Goal: Task Accomplishment & Management: Manage account settings

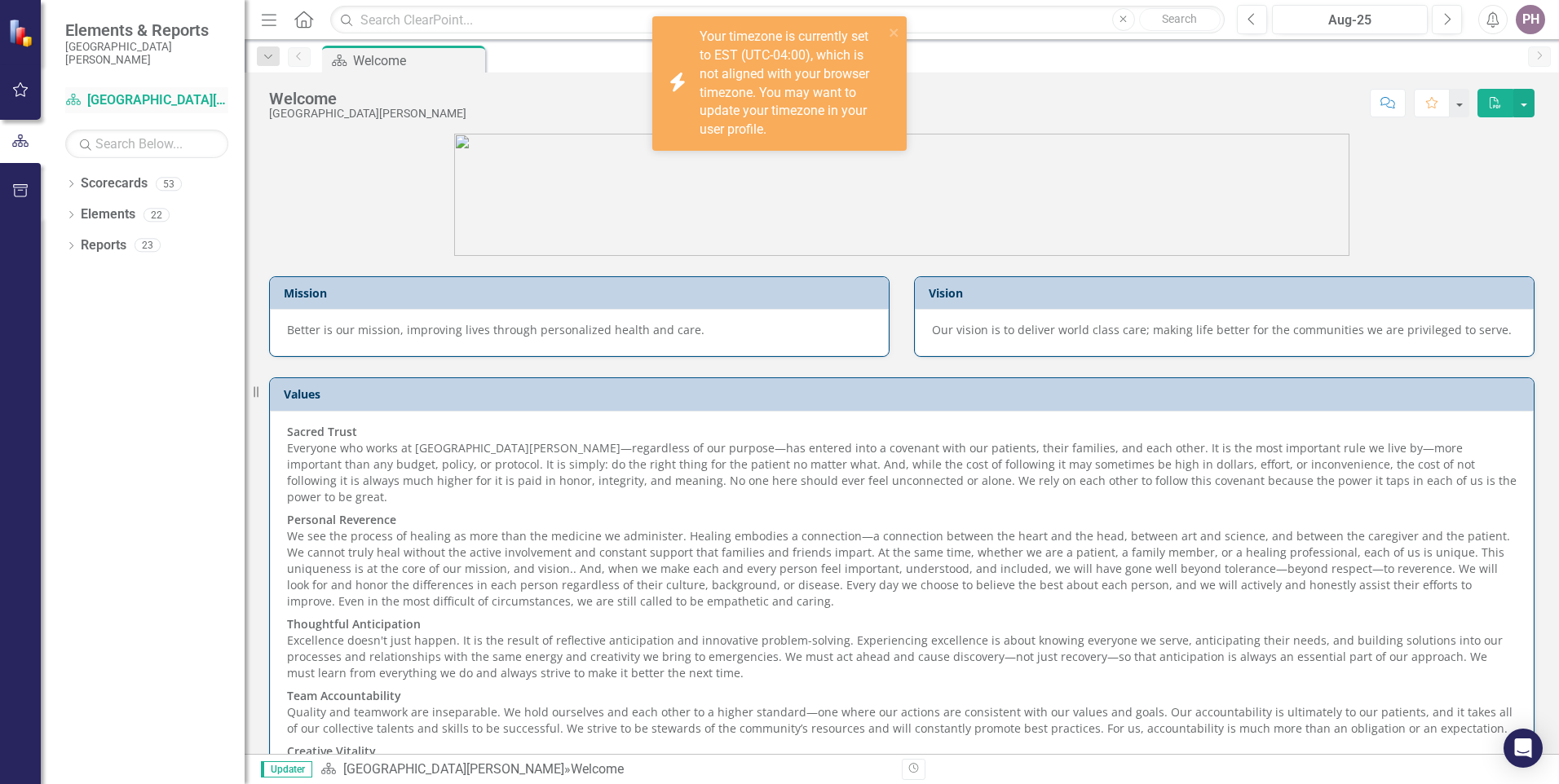
click at [141, 103] on link "Scorecard [GEOGRAPHIC_DATA][PERSON_NAME]" at bounding box center [147, 100] width 163 height 19
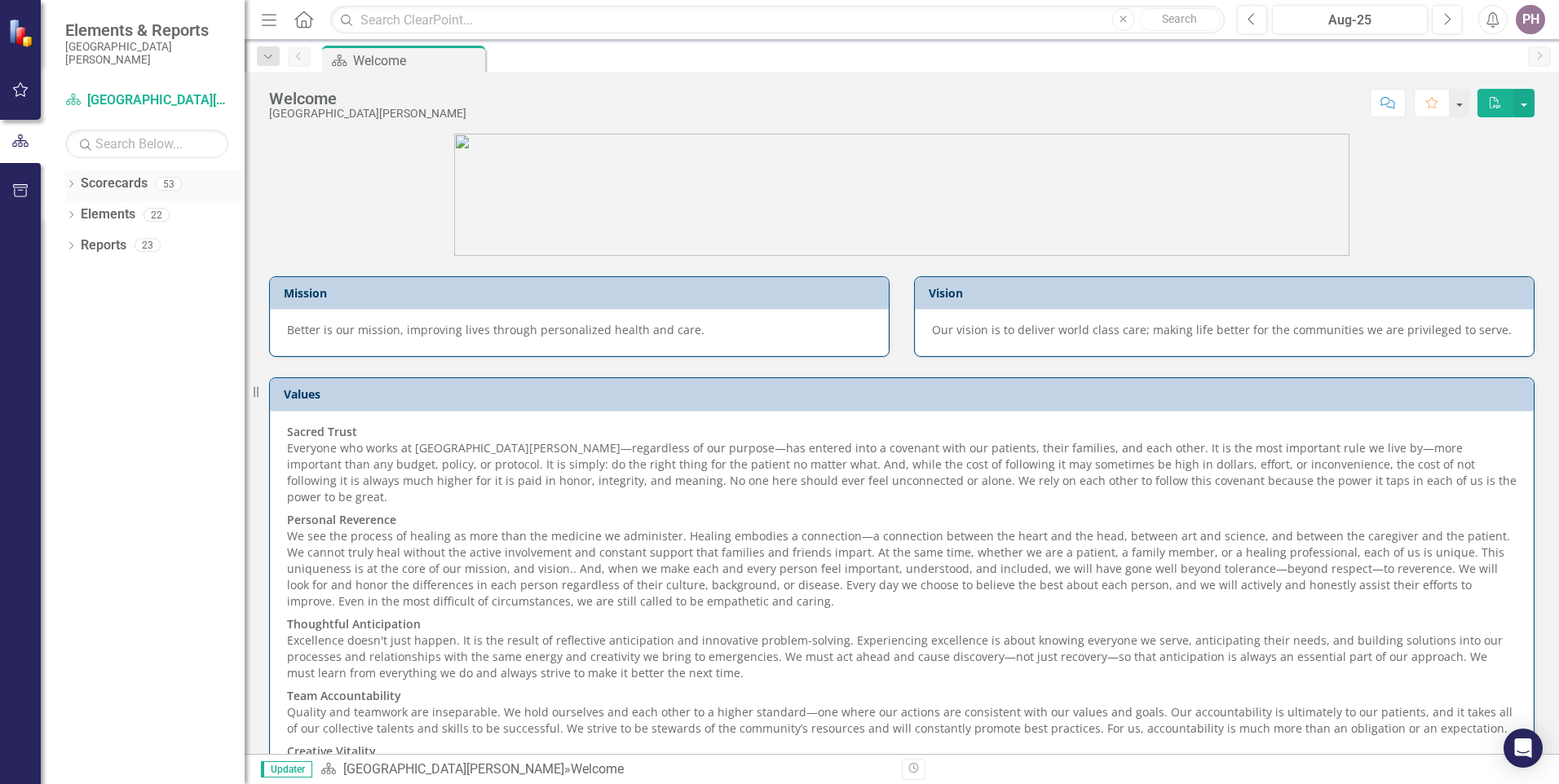
click at [71, 184] on icon "Dropdown" at bounding box center [71, 185] width 12 height 9
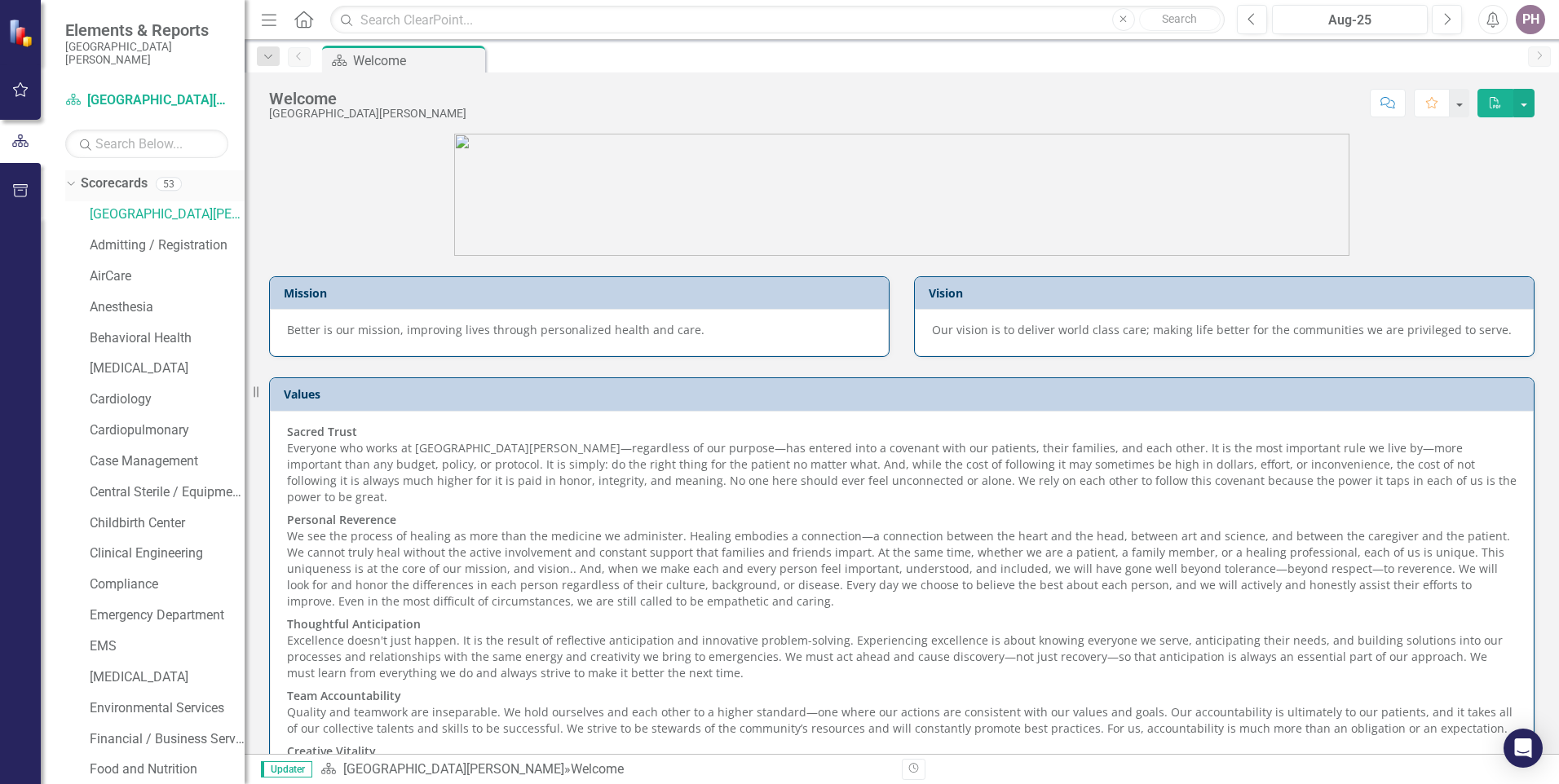
click at [73, 180] on icon "Dropdown" at bounding box center [69, 183] width 9 height 12
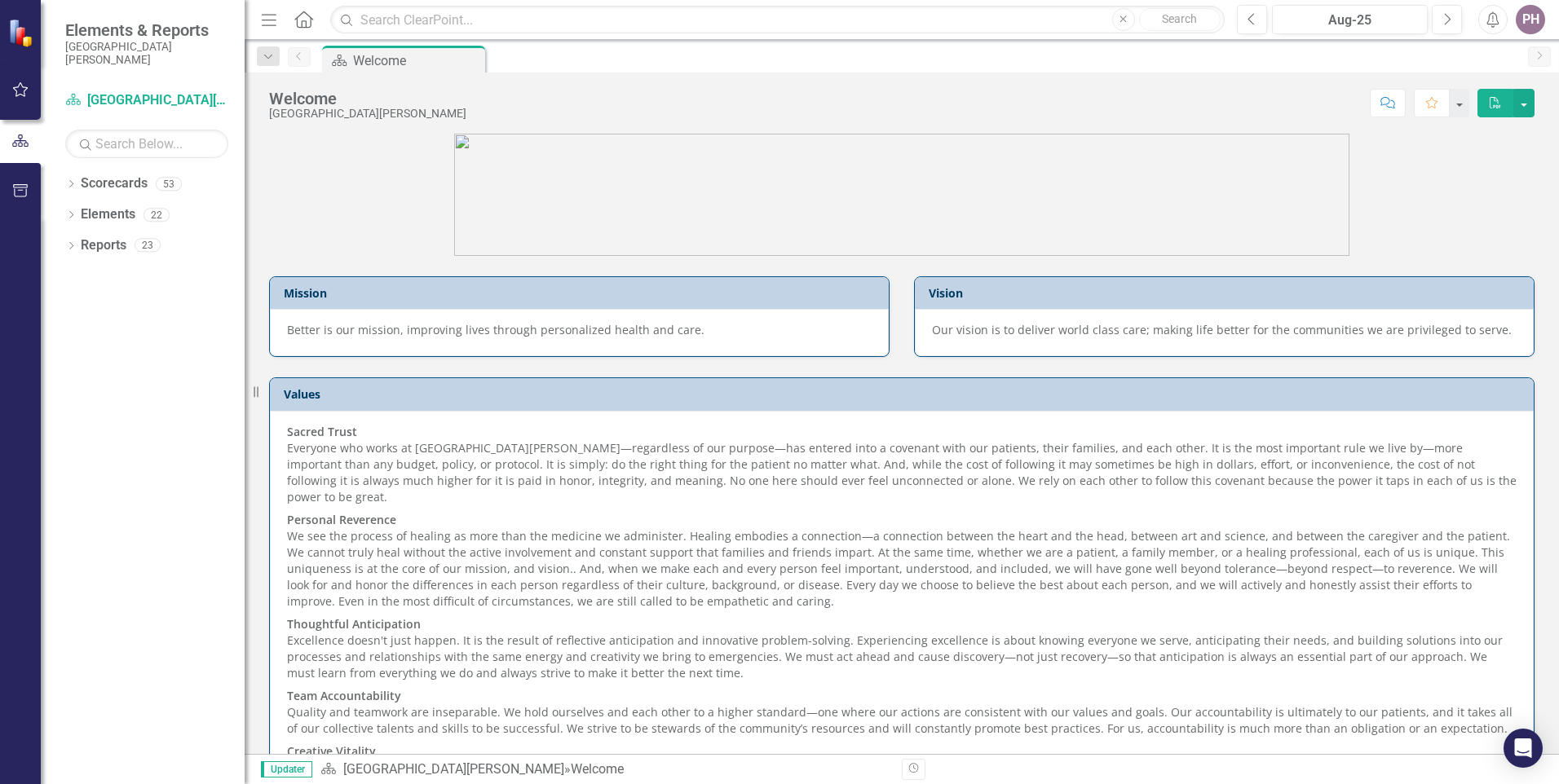
click at [21, 89] on icon "button" at bounding box center [21, 89] width 17 height 13
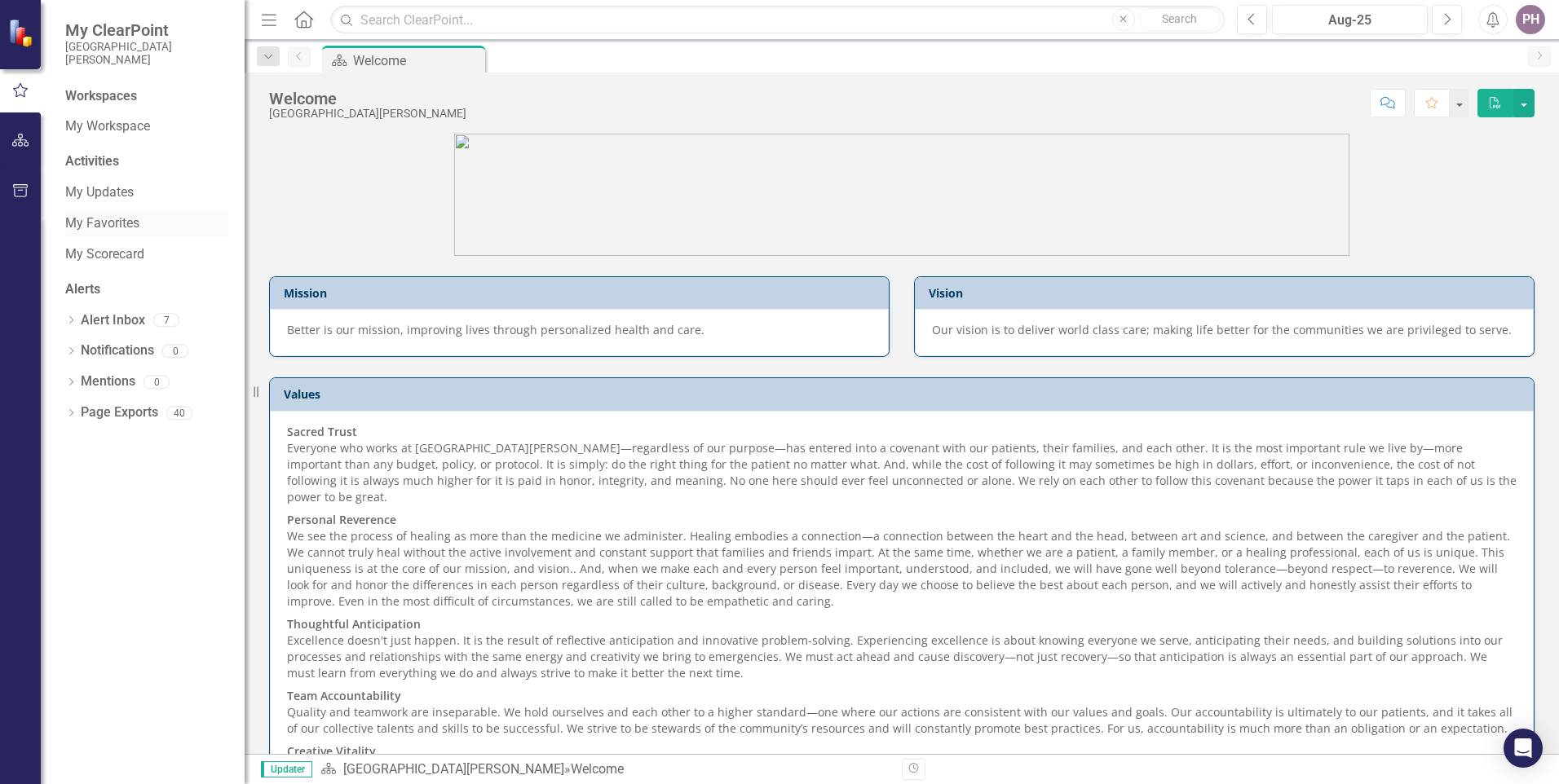
click at [106, 218] on link "My Favorites" at bounding box center [147, 223] width 163 height 19
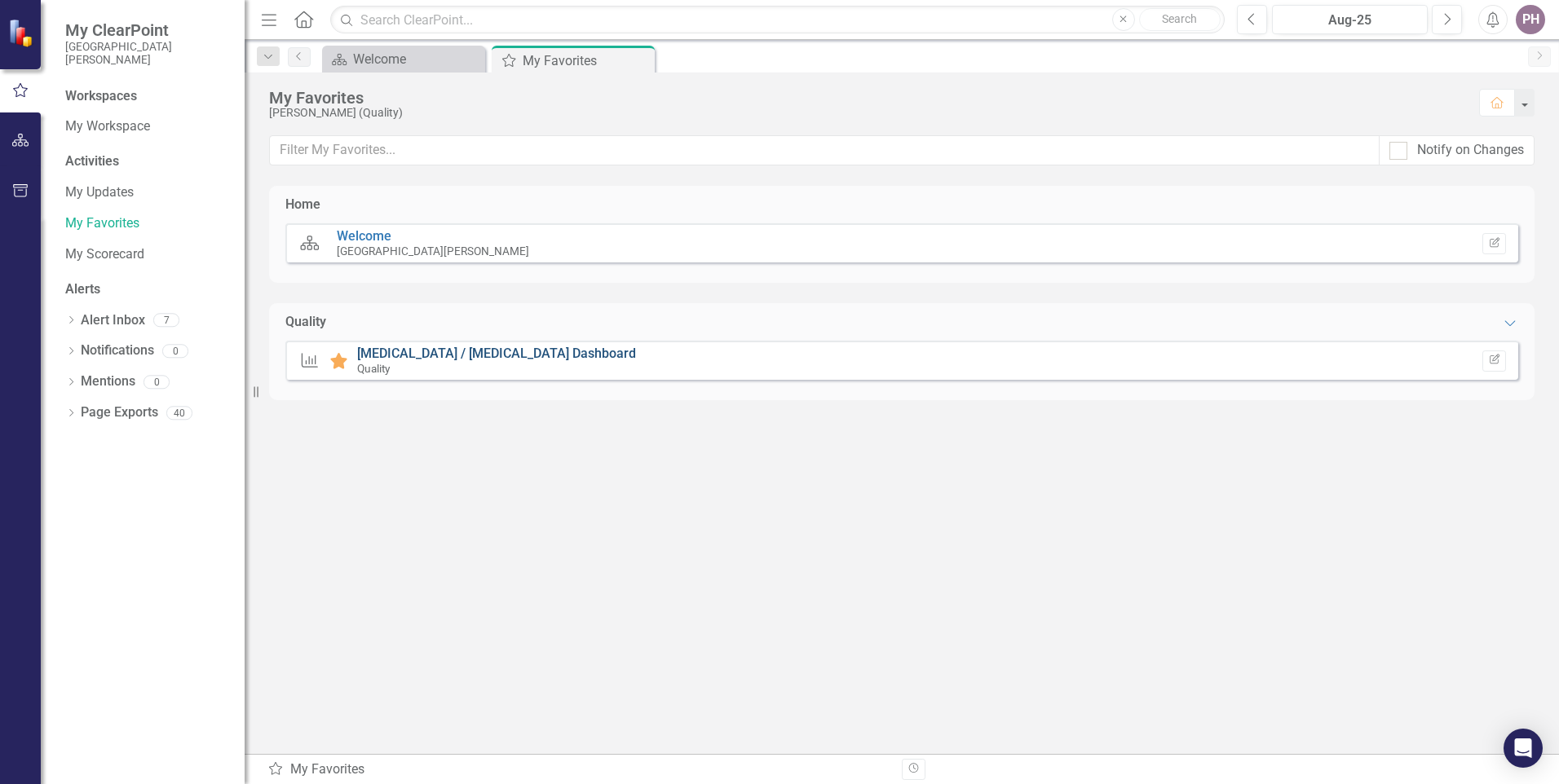
click at [430, 351] on link "[MEDICAL_DATA] / [MEDICAL_DATA] Dashboard" at bounding box center [496, 353] width 278 height 15
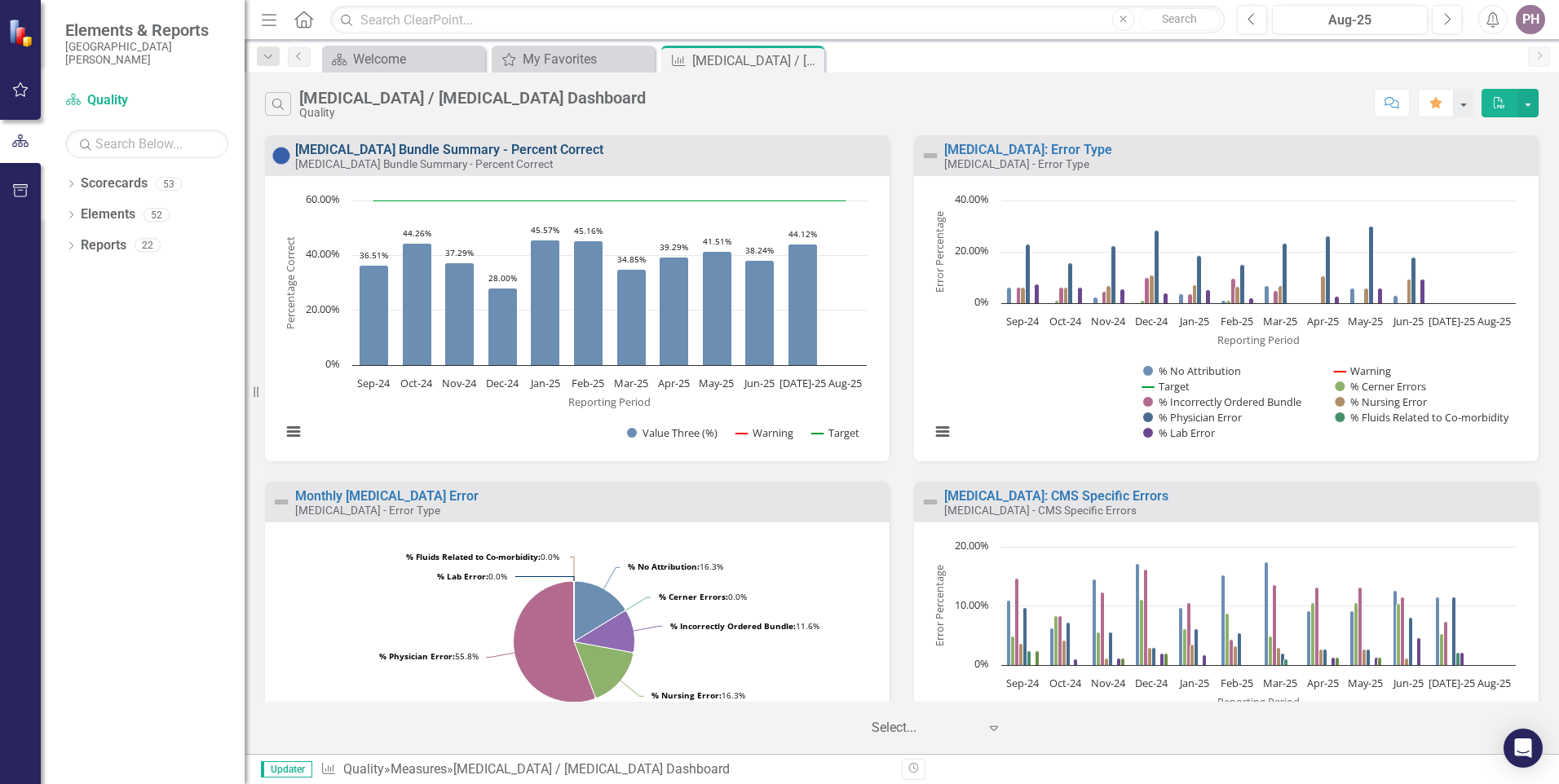
click at [395, 149] on link "[MEDICAL_DATA] Bundle Summary - Percent Correct" at bounding box center [450, 149] width 308 height 15
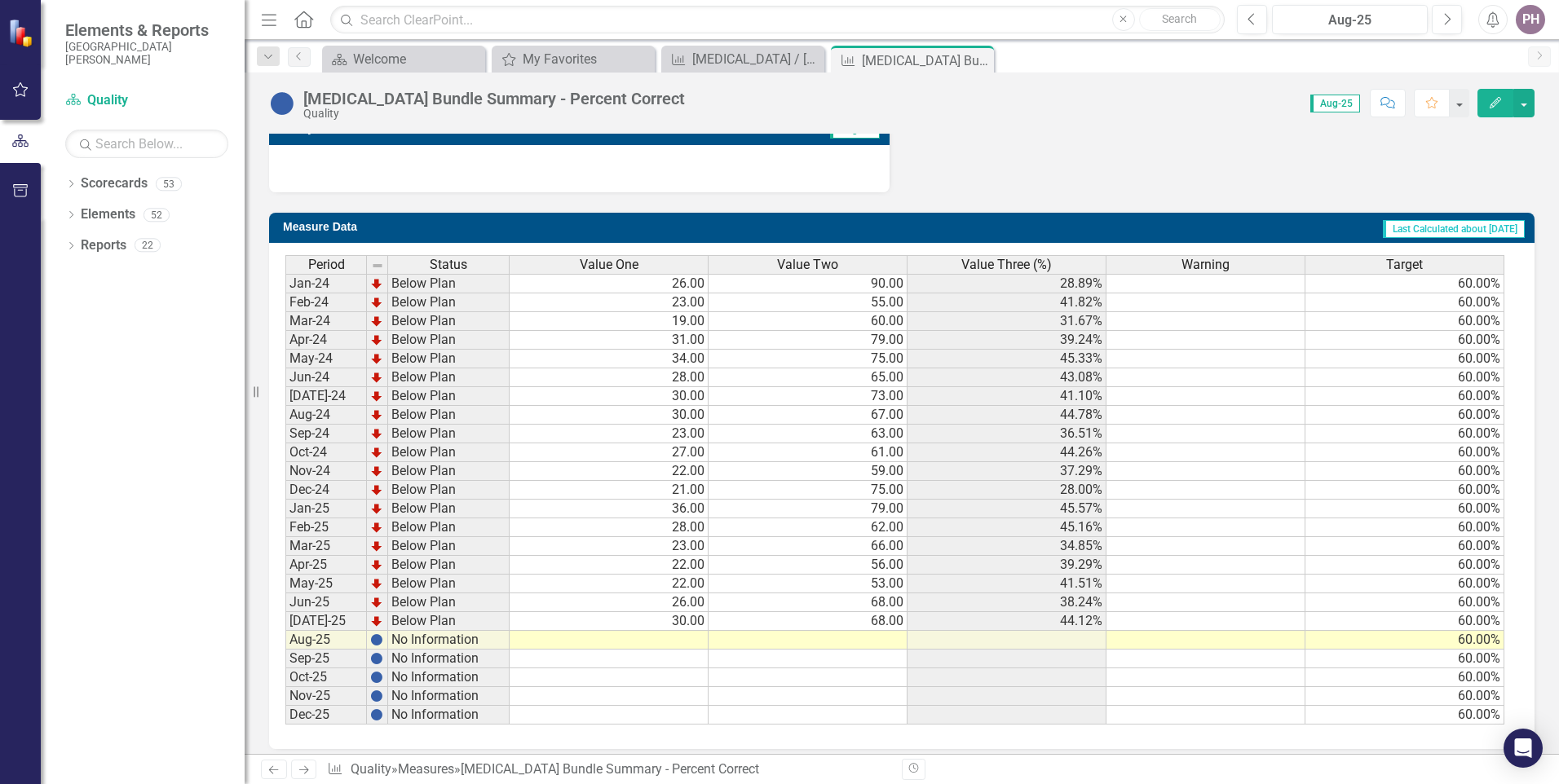
scroll to position [1001, 0]
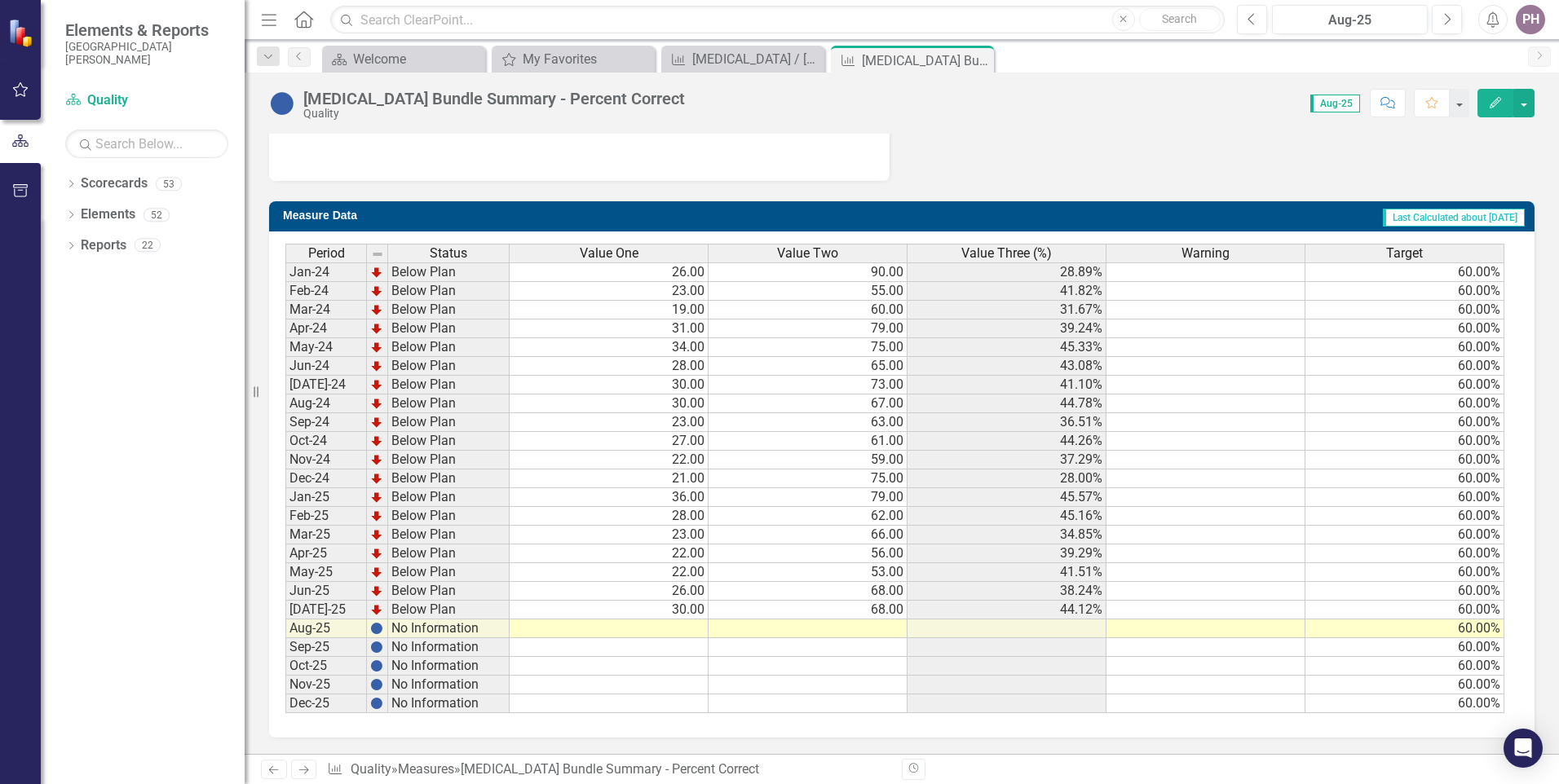
click at [693, 629] on td at bounding box center [609, 628] width 199 height 19
type textarea "23"
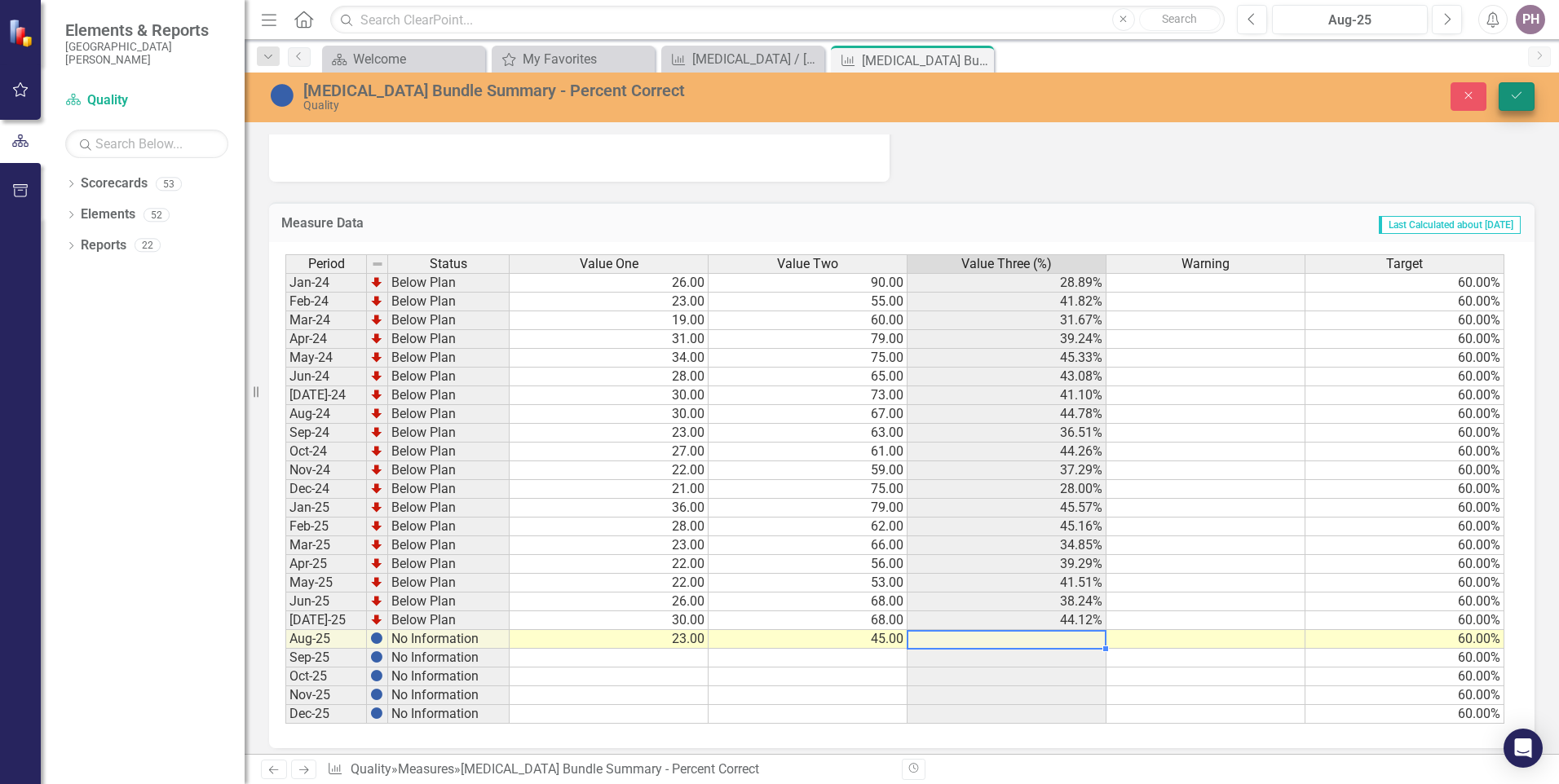
type textarea "45"
click at [1520, 87] on button "Save" at bounding box center [1517, 97] width 36 height 29
